Goal: Find contact information: Find contact information

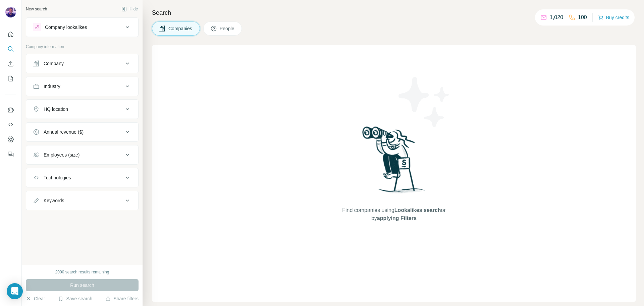
click at [110, 90] on button "Industry" at bounding box center [82, 86] width 112 height 16
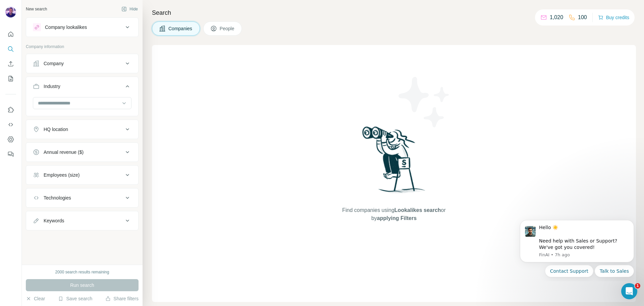
click at [92, 70] on button "Company" at bounding box center [82, 63] width 112 height 16
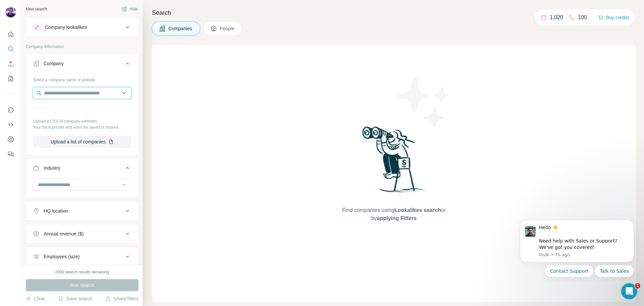
click at [93, 95] on input "text" at bounding box center [82, 93] width 99 height 12
paste input "*****"
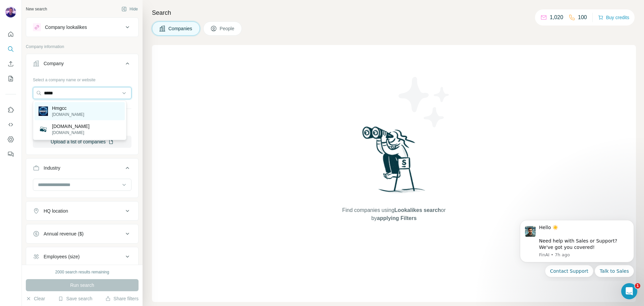
type input "*****"
click at [92, 113] on div "Hmgcc [DOMAIN_NAME]" at bounding box center [80, 111] width 90 height 18
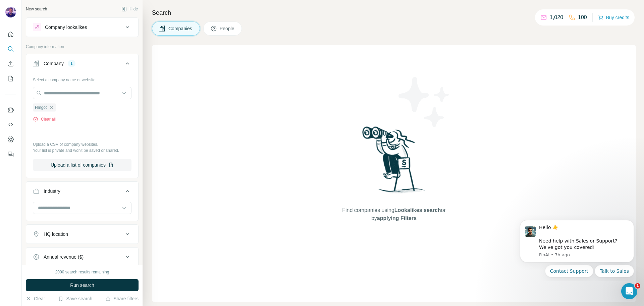
click at [227, 29] on span "People" at bounding box center [227, 28] width 15 height 7
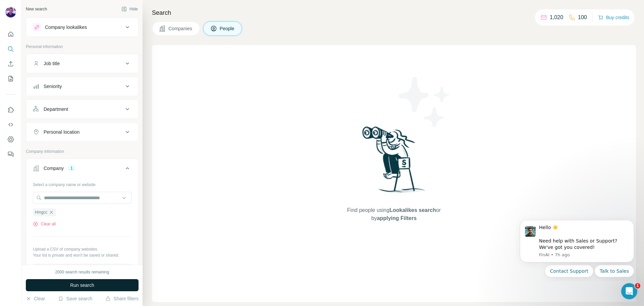
click at [135, 280] on button "Run search" at bounding box center [82, 285] width 113 height 12
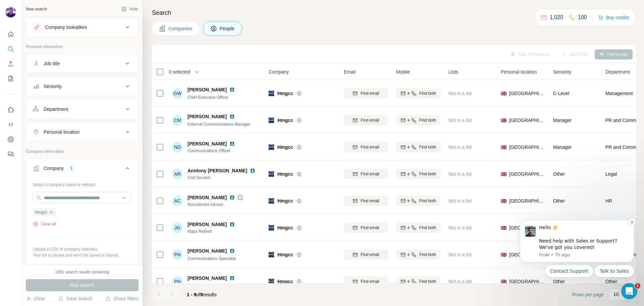
click at [632, 223] on icon "Dismiss notification" at bounding box center [632, 222] width 4 height 4
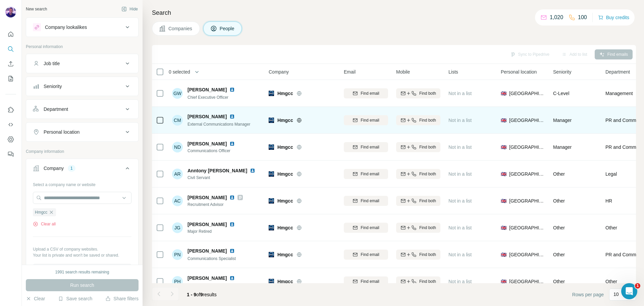
click at [229, 116] on img at bounding box center [231, 116] width 5 height 5
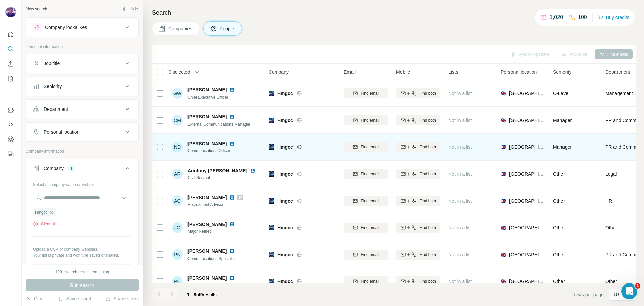
click at [229, 144] on img at bounding box center [231, 143] width 5 height 5
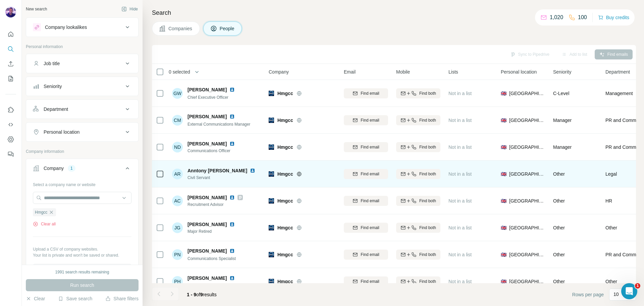
scroll to position [34, 0]
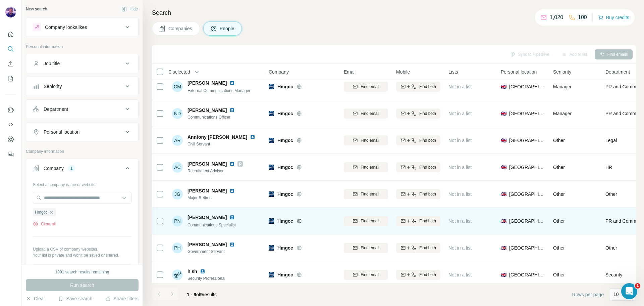
click at [229, 217] on img at bounding box center [231, 216] width 5 height 5
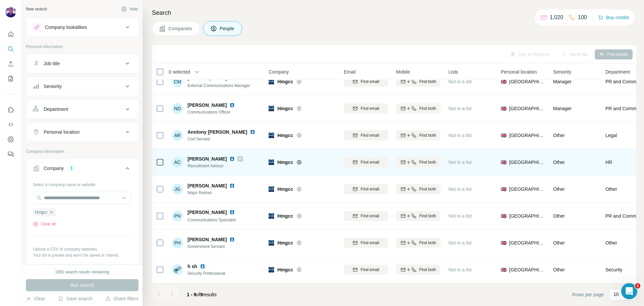
scroll to position [42, 0]
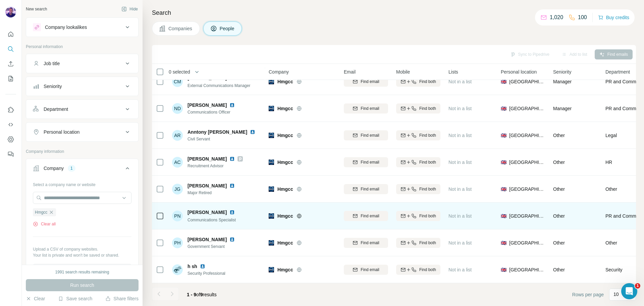
click at [229, 209] on img at bounding box center [231, 211] width 5 height 5
